Goal: Transaction & Acquisition: Purchase product/service

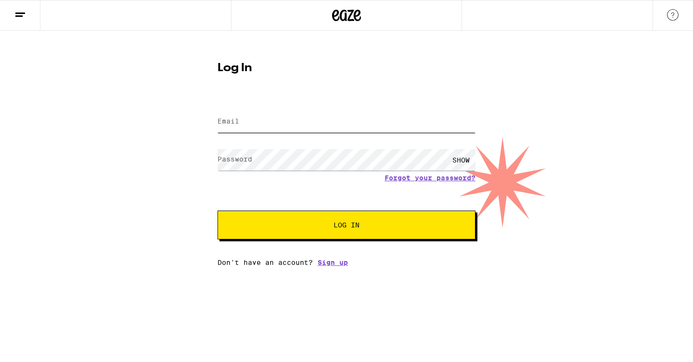
click at [241, 122] on input "Email" at bounding box center [346, 122] width 258 height 22
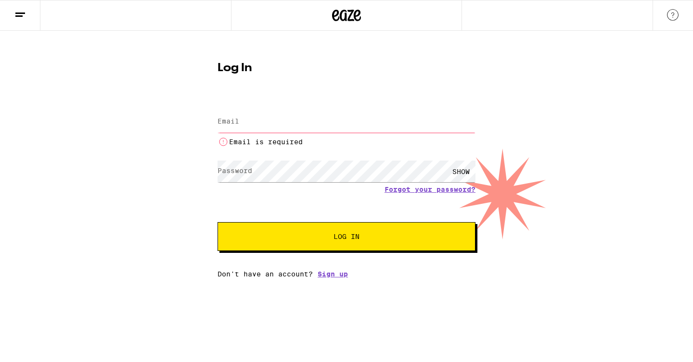
type input "[EMAIL_ADDRESS][DOMAIN_NAME]"
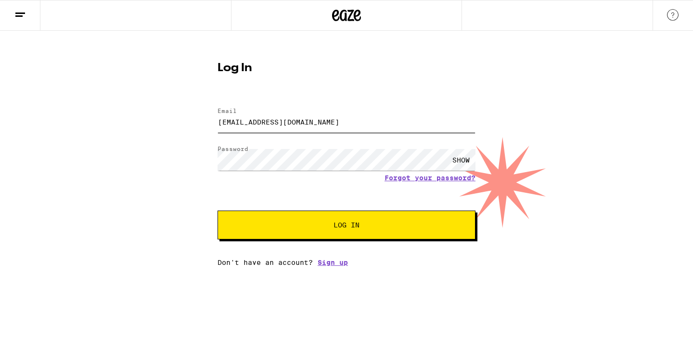
click at [217, 211] on button "Log In" at bounding box center [346, 225] width 258 height 29
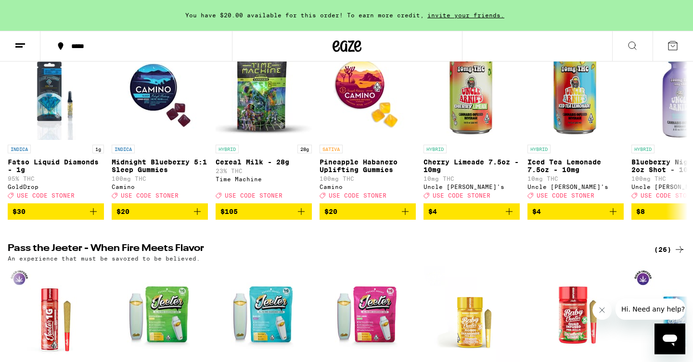
scroll to position [41, 0]
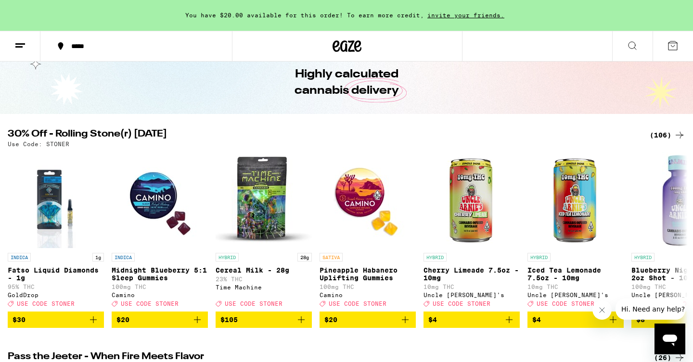
click at [661, 133] on div "(106)" at bounding box center [667, 135] width 36 height 12
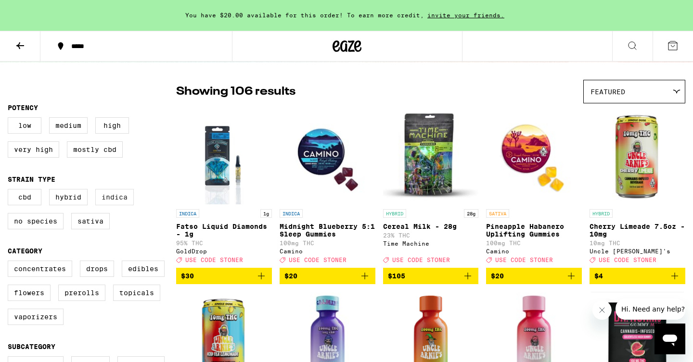
scroll to position [68, 0]
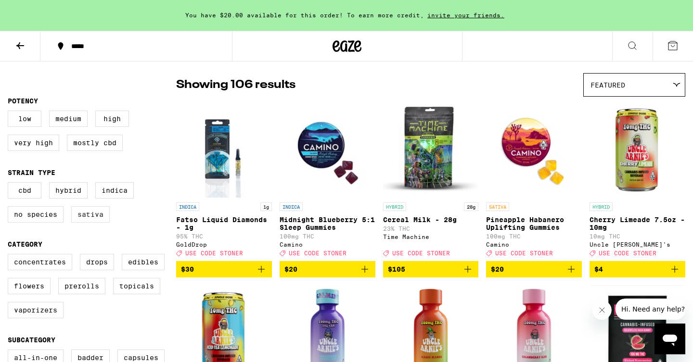
click at [91, 223] on label "Sativa" at bounding box center [90, 214] width 38 height 16
click at [10, 184] on input "Sativa" at bounding box center [10, 184] width 0 height 0
checkbox input "true"
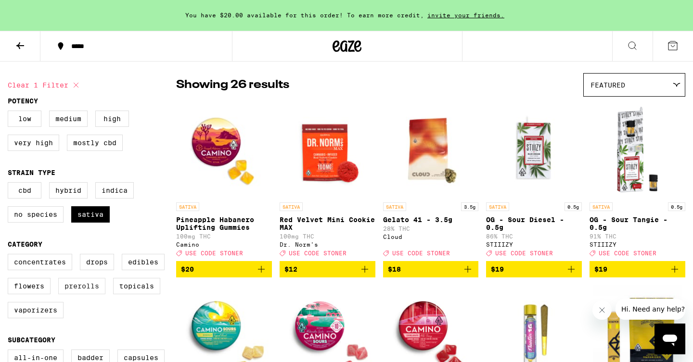
click at [86, 294] on label "Prerolls" at bounding box center [81, 286] width 47 height 16
click at [10, 256] on input "Prerolls" at bounding box center [10, 255] width 0 height 0
checkbox input "true"
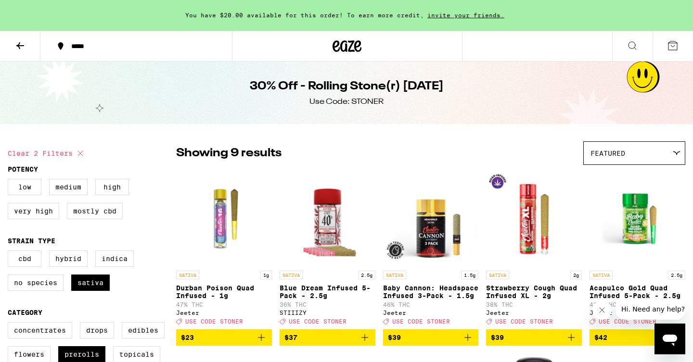
click at [22, 44] on icon at bounding box center [20, 46] width 12 height 12
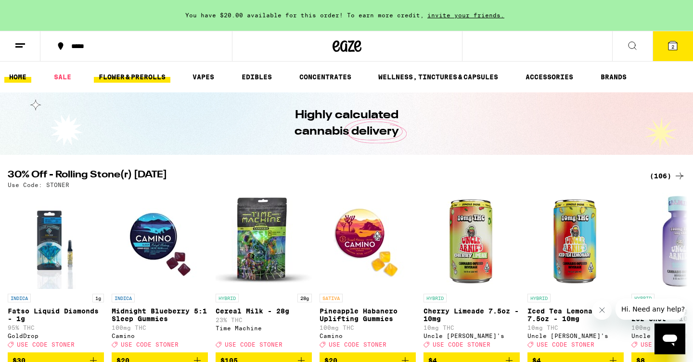
click at [159, 77] on link "FLOWER & PREROLLS" at bounding box center [132, 77] width 76 height 12
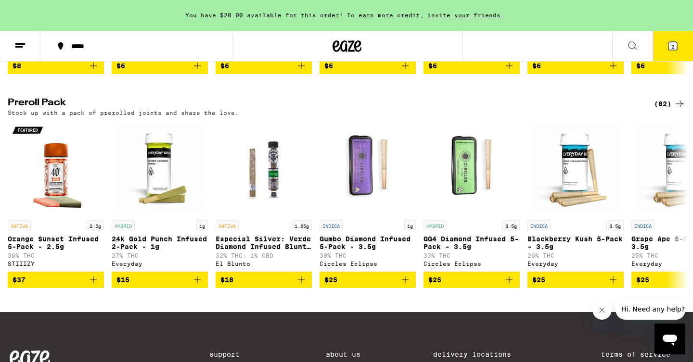
scroll to position [703, 0]
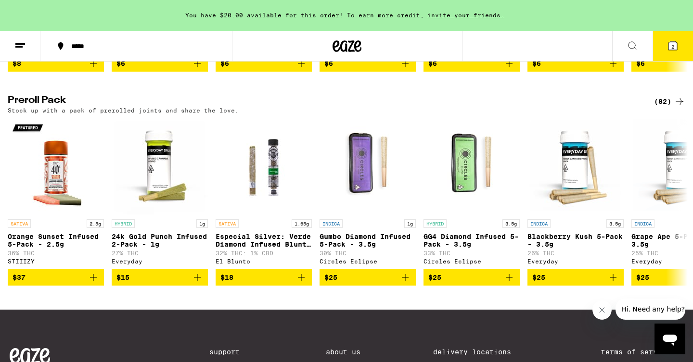
click at [670, 107] on div "(82)" at bounding box center [669, 102] width 31 height 12
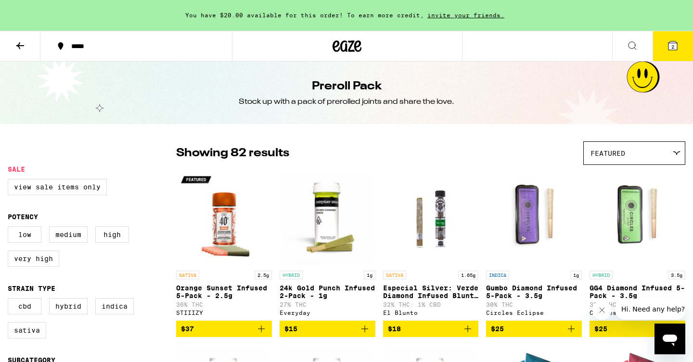
click at [647, 155] on div "Featured" at bounding box center [633, 153] width 101 height 23
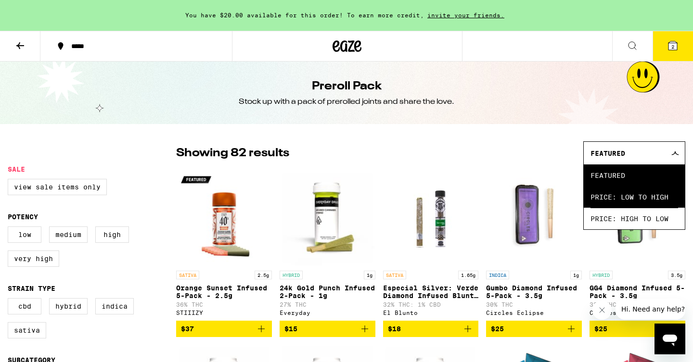
click at [634, 200] on span "Price: Low to High" at bounding box center [634, 197] width 88 height 22
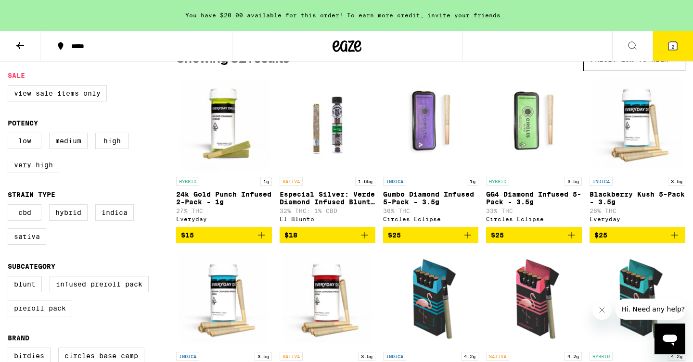
scroll to position [96, 0]
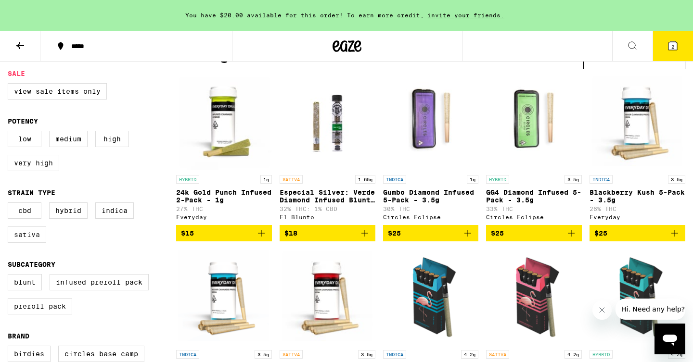
click at [27, 243] on label "Sativa" at bounding box center [27, 235] width 38 height 16
click at [10, 204] on input "Sativa" at bounding box center [10, 204] width 0 height 0
checkbox input "true"
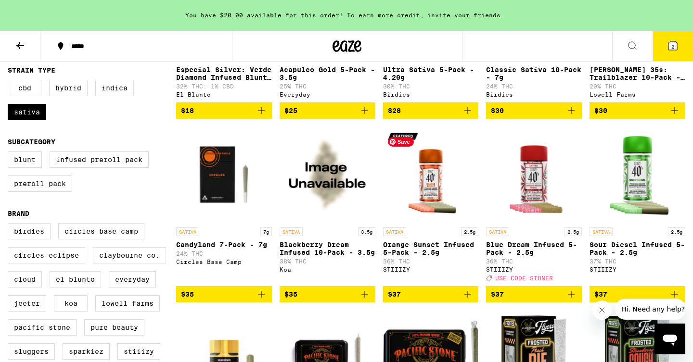
scroll to position [224, 0]
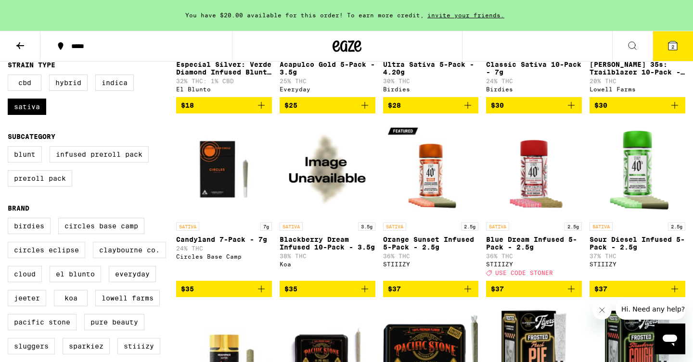
click at [260, 295] on icon "Add to bag" at bounding box center [261, 289] width 12 height 12
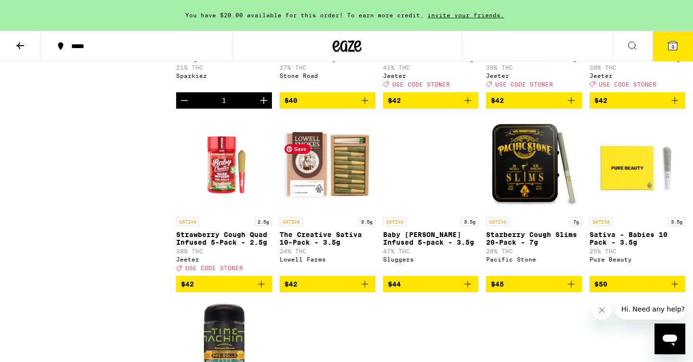
scroll to position [788, 0]
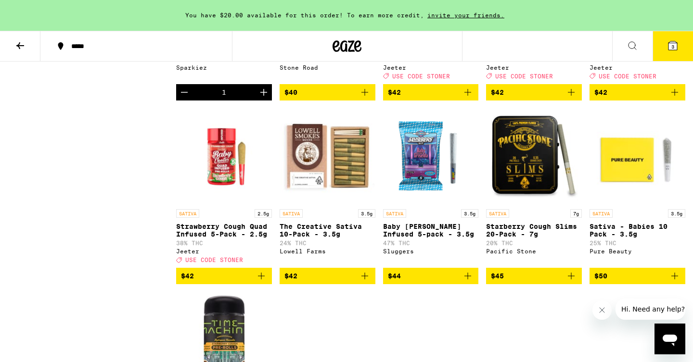
click at [317, 238] on p "The Creative Sativa 10-Pack - 3.5g" at bounding box center [327, 230] width 96 height 15
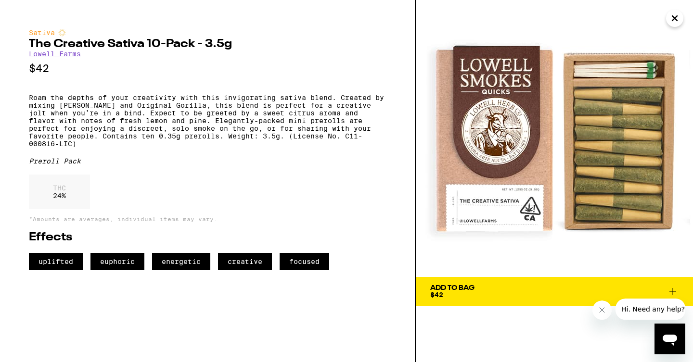
click at [517, 297] on span "Add To Bag $42" at bounding box center [554, 291] width 248 height 13
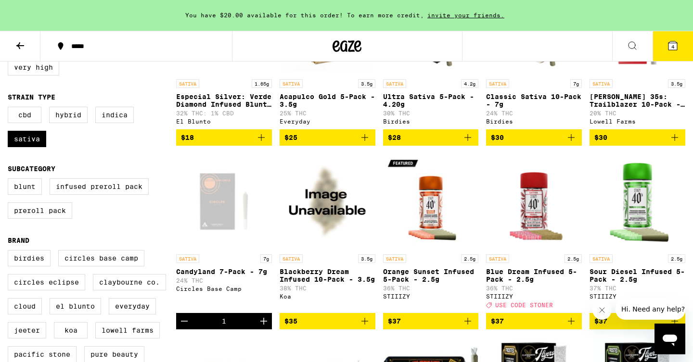
scroll to position [179, 0]
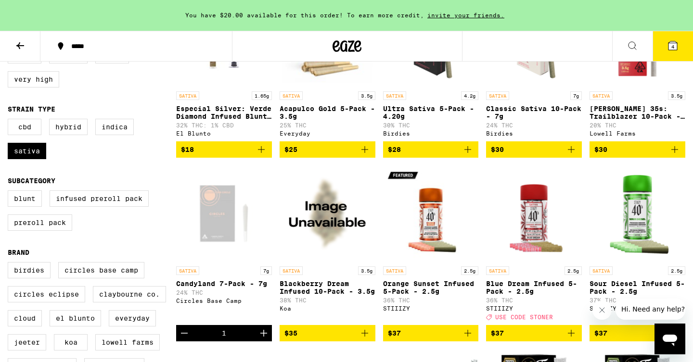
click at [211, 304] on div "Circles Base Camp" at bounding box center [224, 301] width 96 height 6
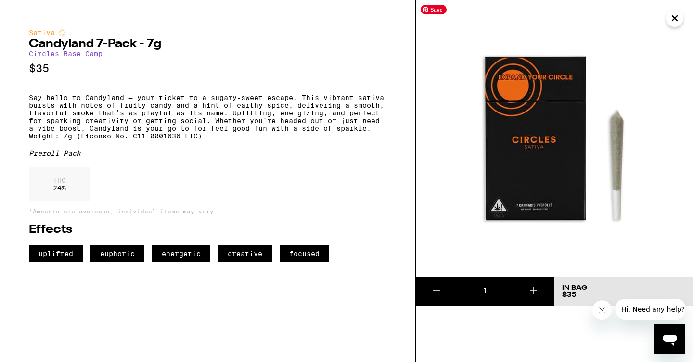
click at [675, 21] on icon "Close" at bounding box center [675, 18] width 12 height 14
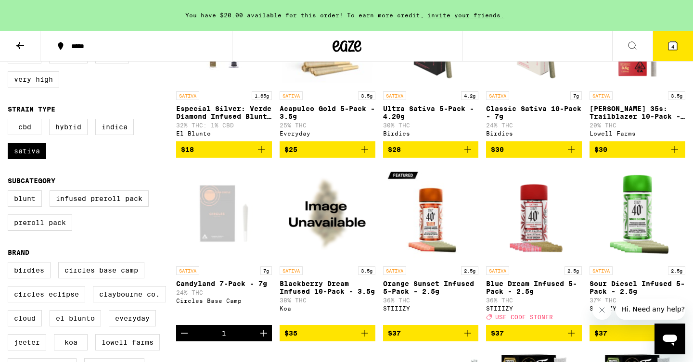
click at [672, 46] on span "4" at bounding box center [672, 47] width 3 height 6
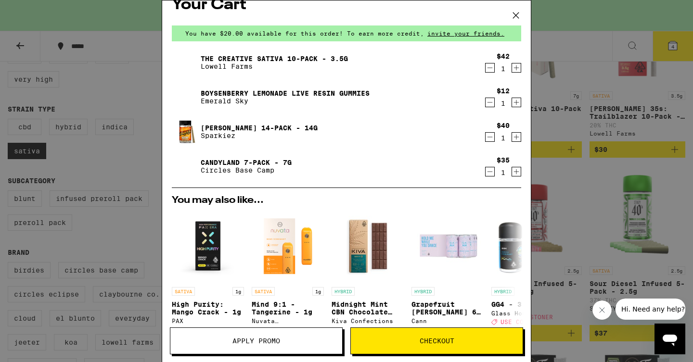
scroll to position [17, 0]
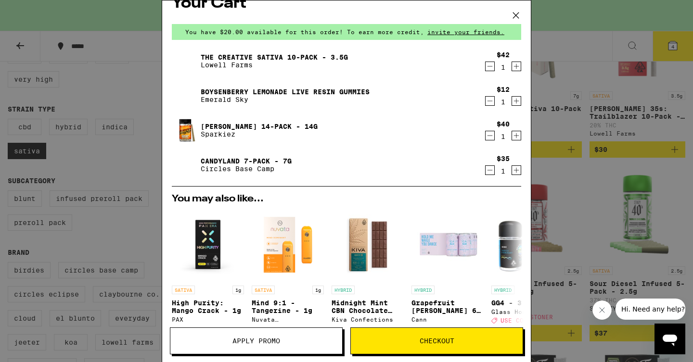
click at [489, 137] on icon "Decrement" at bounding box center [489, 136] width 9 height 12
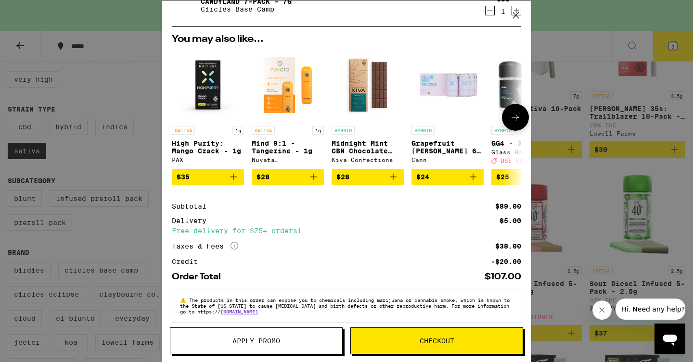
scroll to position [144, 0]
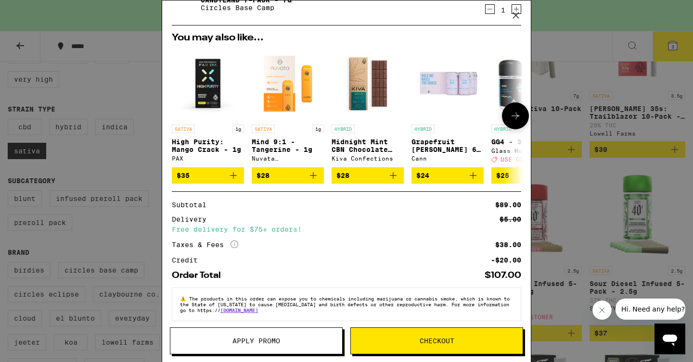
click at [443, 148] on p "Grapefruit [PERSON_NAME] 6-Pack" at bounding box center [447, 145] width 72 height 15
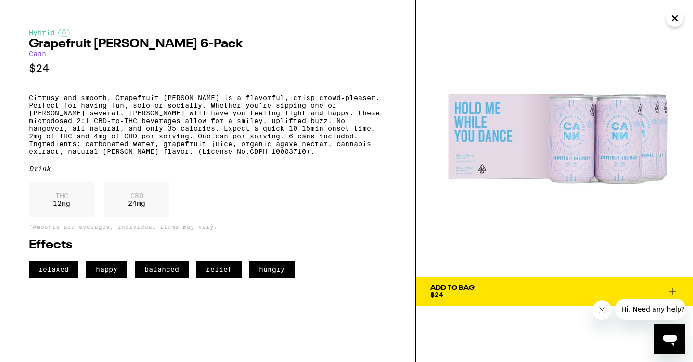
click at [42, 55] on link "Cann" at bounding box center [37, 54] width 17 height 8
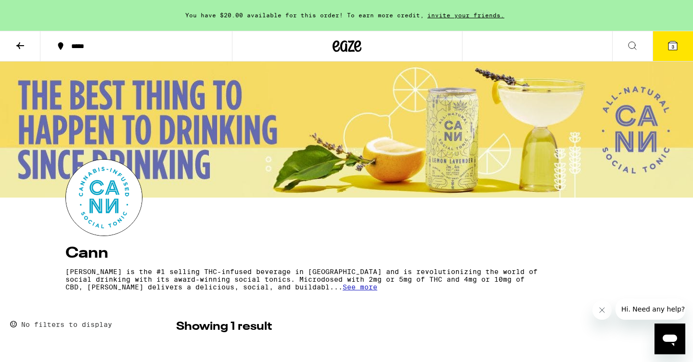
click at [665, 50] on button "3" at bounding box center [672, 46] width 40 height 30
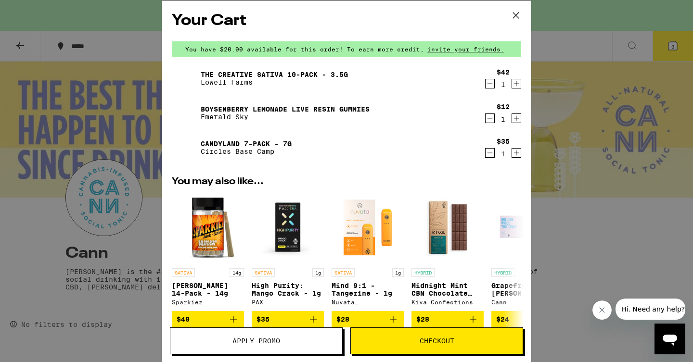
click at [423, 339] on span "Checkout" at bounding box center [436, 341] width 35 height 7
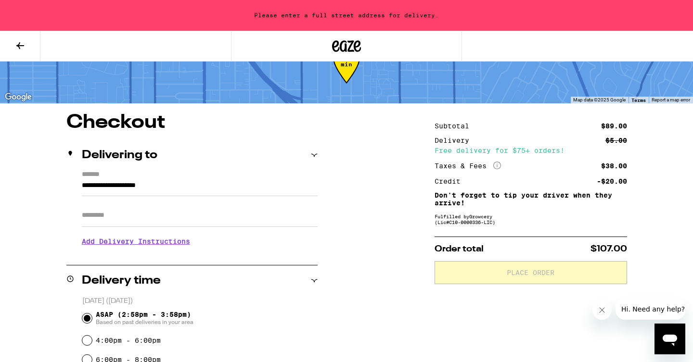
scroll to position [35, 0]
click at [303, 157] on div "Delivering to" at bounding box center [191, 155] width 251 height 12
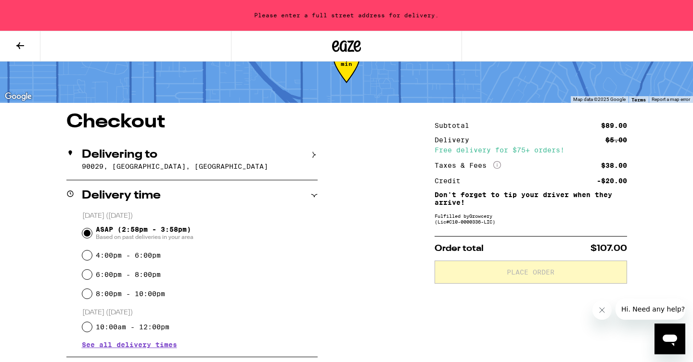
click at [292, 157] on div "Delivering to" at bounding box center [191, 155] width 251 height 12
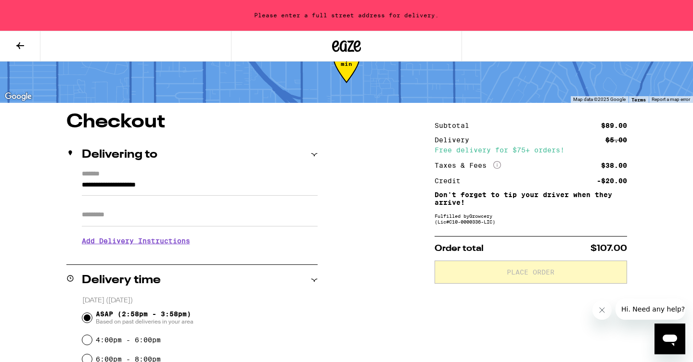
click at [169, 185] on input "**********" at bounding box center [200, 187] width 236 height 16
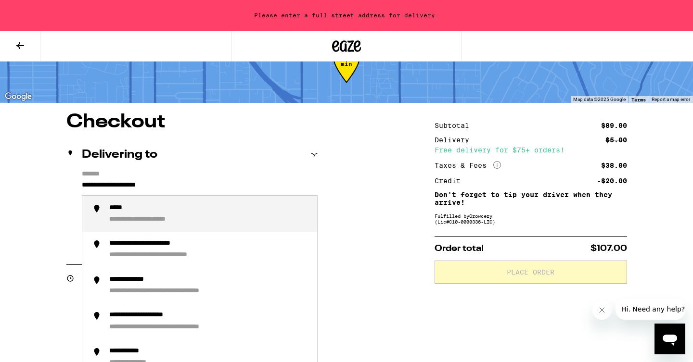
drag, startPoint x: 187, startPoint y: 187, endPoint x: 70, endPoint y: 177, distance: 117.8
click at [70, 177] on div "**********" at bounding box center [191, 211] width 251 height 83
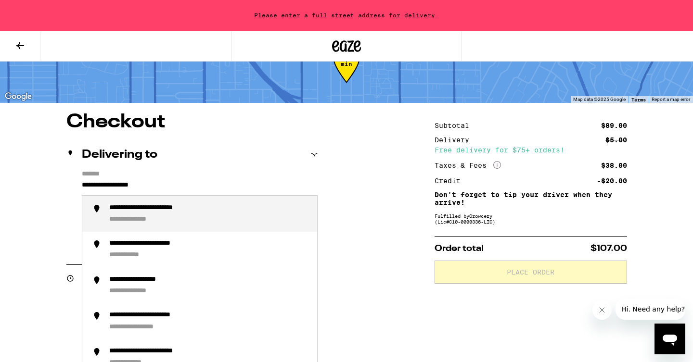
click at [181, 224] on div "**********" at bounding box center [209, 214] width 200 height 21
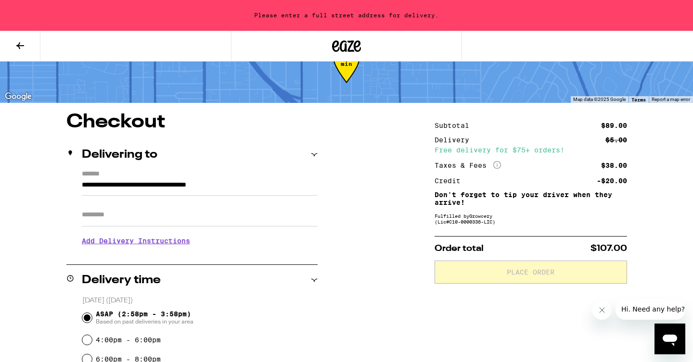
type input "**********"
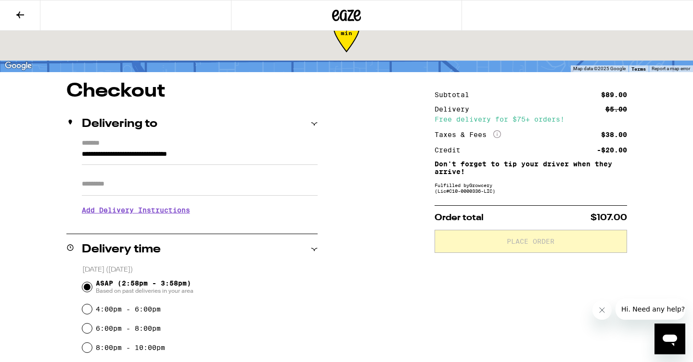
scroll to position [4, 0]
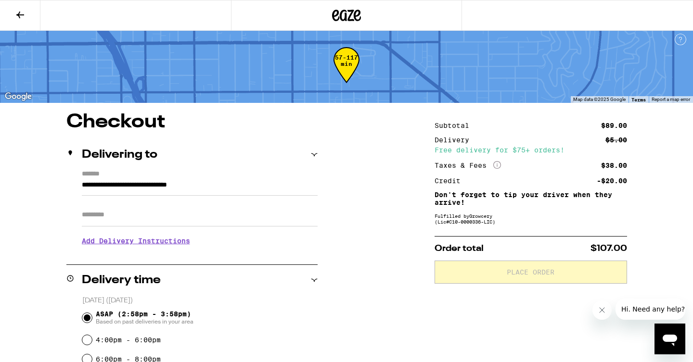
click at [153, 216] on input "Apt/Suite" at bounding box center [200, 214] width 236 height 23
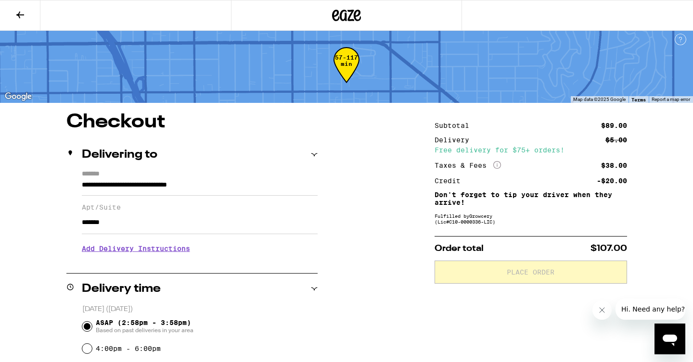
type input "*******"
click at [156, 251] on h3 "Add Delivery Instructions" at bounding box center [200, 249] width 236 height 22
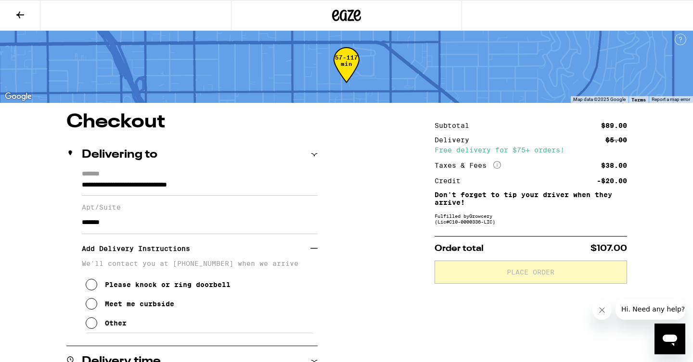
click at [109, 327] on div "Other" at bounding box center [116, 323] width 22 height 8
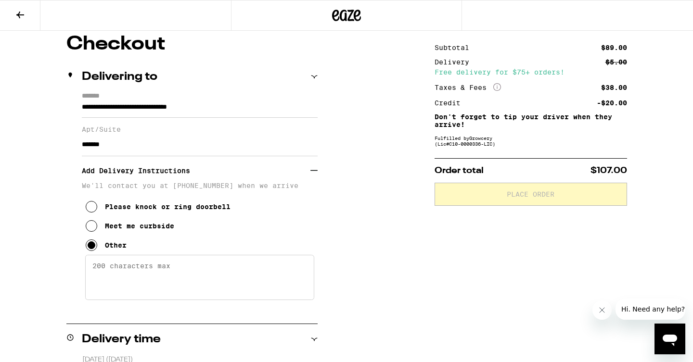
scroll to position [85, 0]
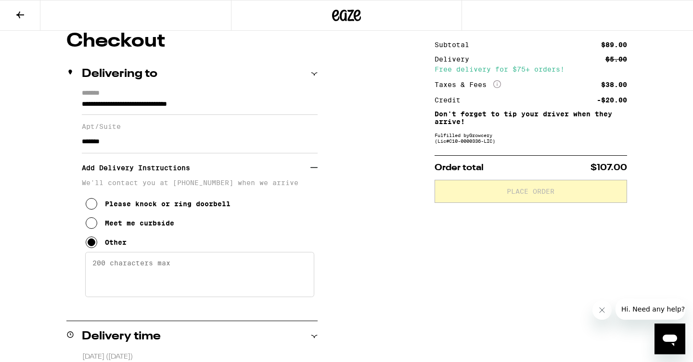
click at [125, 282] on textarea "Enter any other delivery instructions you want driver to know" at bounding box center [199, 274] width 229 height 45
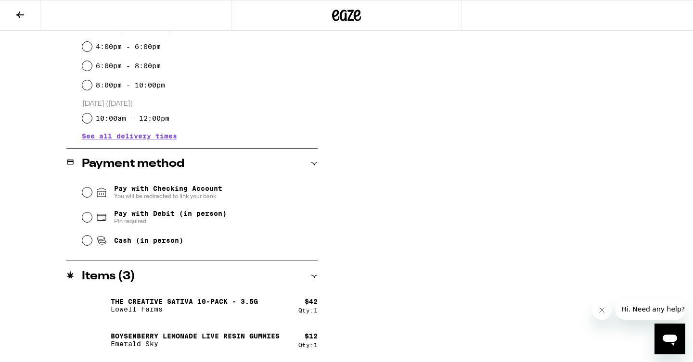
scroll to position [452, 0]
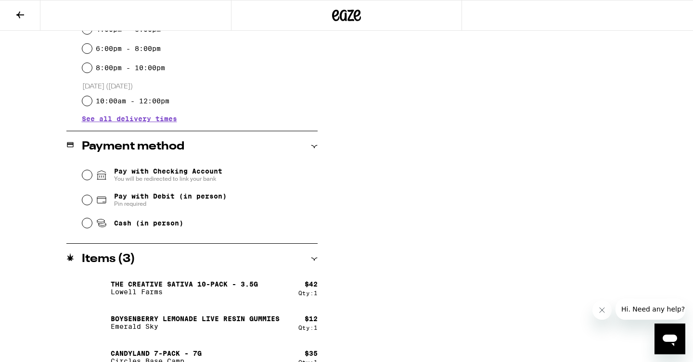
type textarea "Door code 2873. Go up the stairs and to the right. At the end of the hall, go t…"
click at [87, 174] on input "Pay with Checking Account You will be redirected to link your bank" at bounding box center [87, 175] width 10 height 10
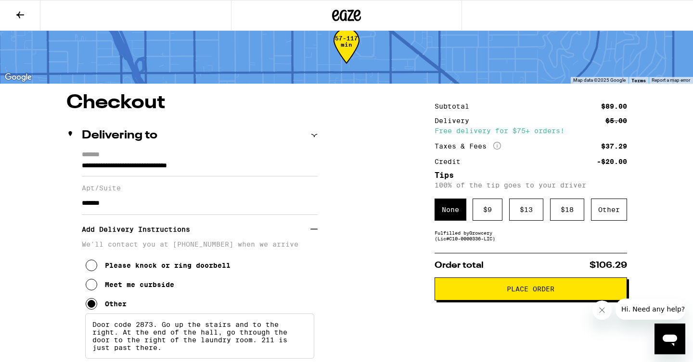
scroll to position [19, 0]
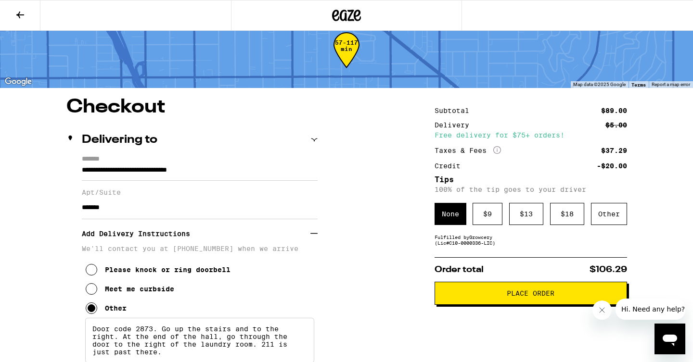
click at [537, 296] on span "Place Order" at bounding box center [531, 293] width 48 height 7
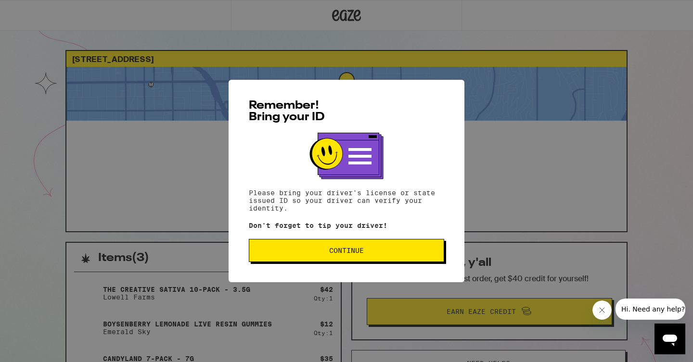
click at [347, 251] on span "Continue" at bounding box center [346, 250] width 35 height 7
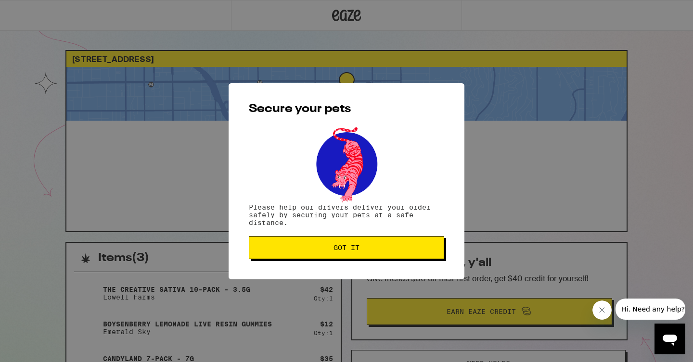
click at [347, 251] on span "Got it" at bounding box center [346, 247] width 26 height 7
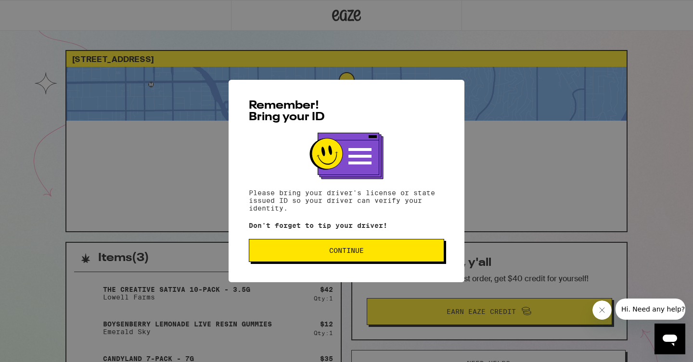
click at [348, 247] on button "Continue" at bounding box center [346, 250] width 195 height 23
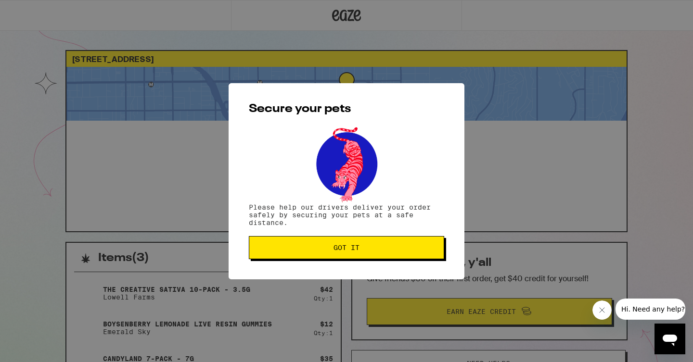
click at [317, 251] on span "Got it" at bounding box center [346, 247] width 179 height 7
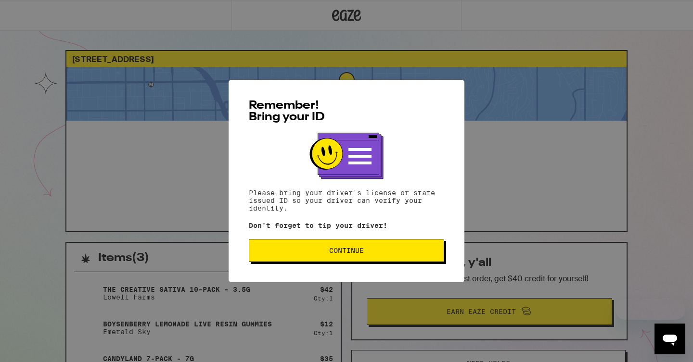
click at [390, 261] on button "Continue" at bounding box center [346, 250] width 195 height 23
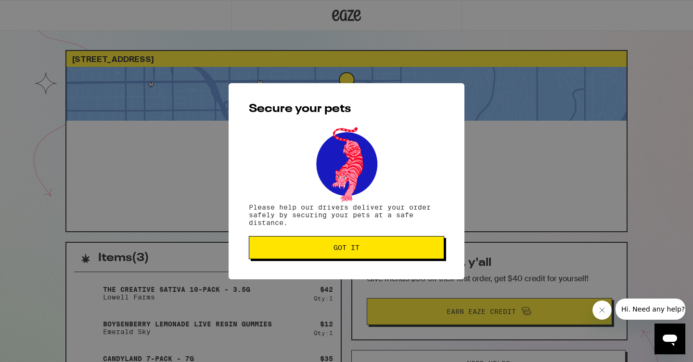
click at [389, 251] on span "Got it" at bounding box center [346, 247] width 179 height 7
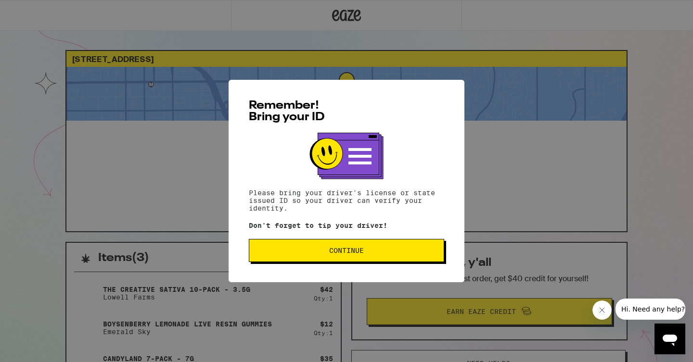
click at [404, 260] on button "Continue" at bounding box center [346, 250] width 195 height 23
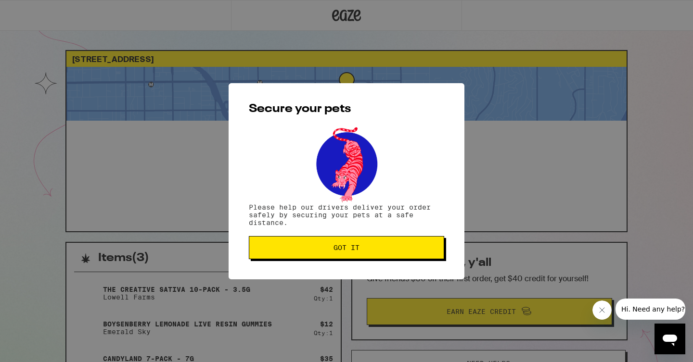
click at [404, 259] on button "Got it" at bounding box center [346, 247] width 195 height 23
